Goal: Transaction & Acquisition: Purchase product/service

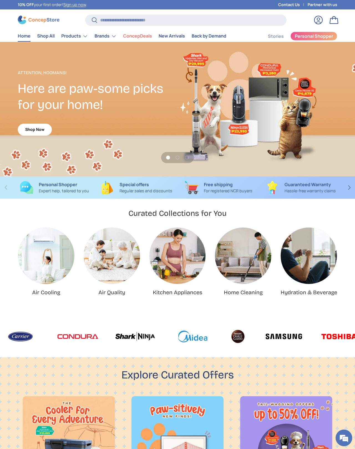
scroll to position [1388, 2153]
click at [247, 247] on img "Home Cleaning" at bounding box center [243, 255] width 56 height 56
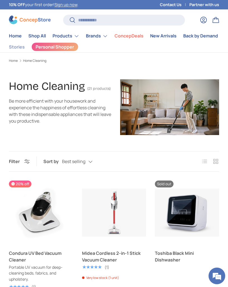
click at [74, 37] on summary "Products" at bounding box center [65, 36] width 33 height 11
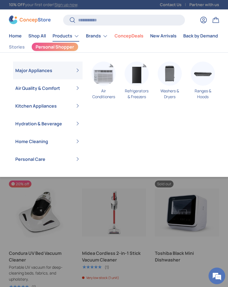
click at [52, 89] on summary "Air Quality & Comfort" at bounding box center [47, 88] width 69 height 18
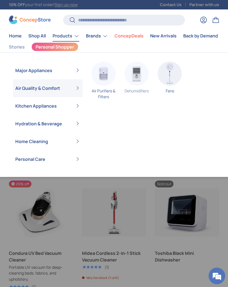
click at [136, 75] on img "Primary" at bounding box center [136, 74] width 24 height 24
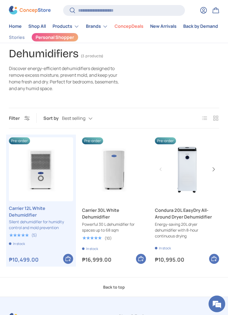
click at [214, 171] on button "Next" at bounding box center [213, 169] width 9 height 9
click at [217, 168] on button "Next" at bounding box center [213, 169] width 9 height 9
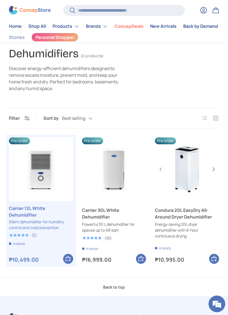
click at [215, 172] on button "Next" at bounding box center [213, 169] width 9 height 9
click at [215, 169] on button "Next" at bounding box center [213, 169] width 9 height 9
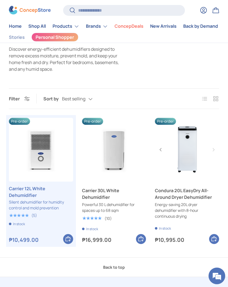
scroll to position [51, 0]
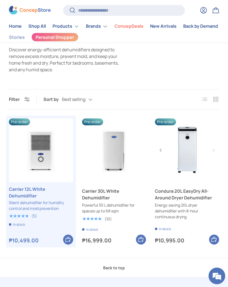
click at [192, 155] on img "Condura 20L EasyDry All-Around Dryer Dehumidifier" at bounding box center [187, 151] width 64 height 64
